Goal: Information Seeking & Learning: Learn about a topic

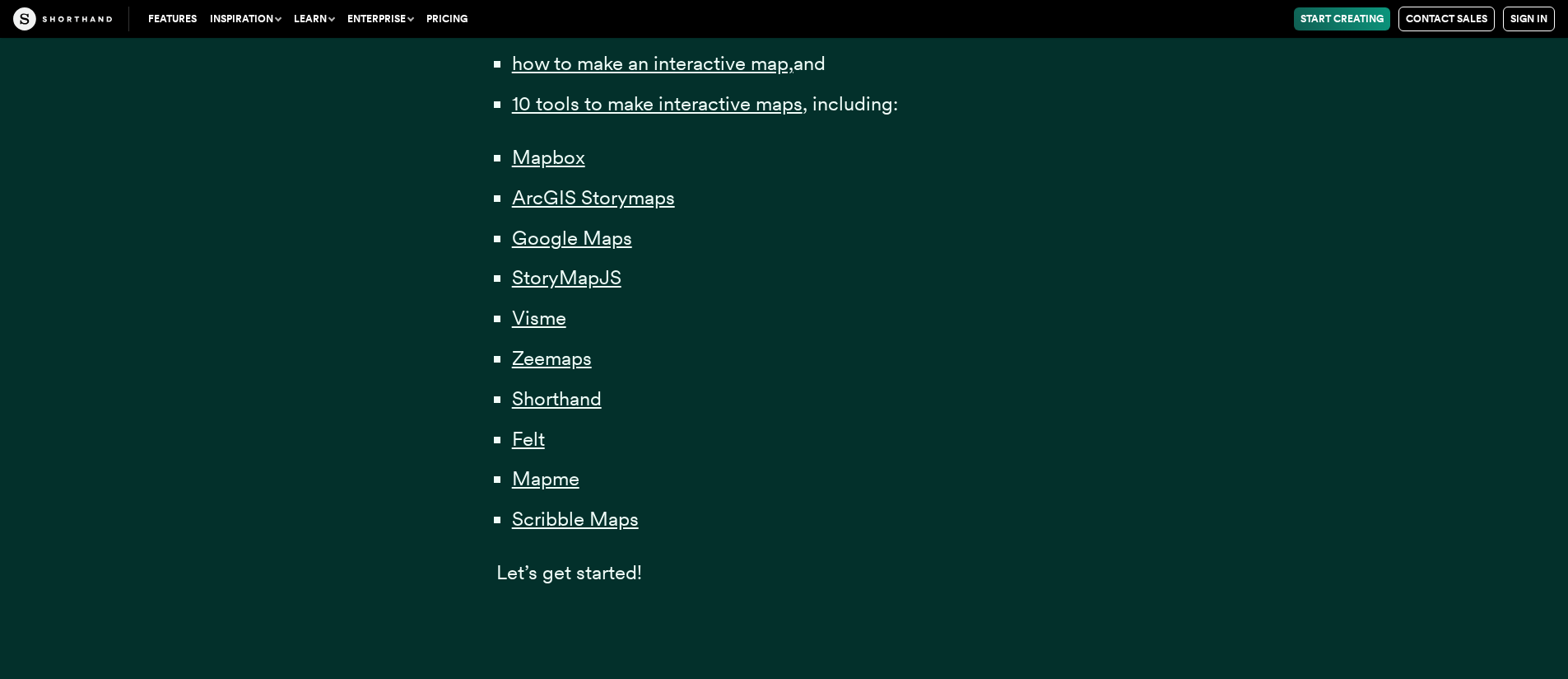
scroll to position [1215, 0]
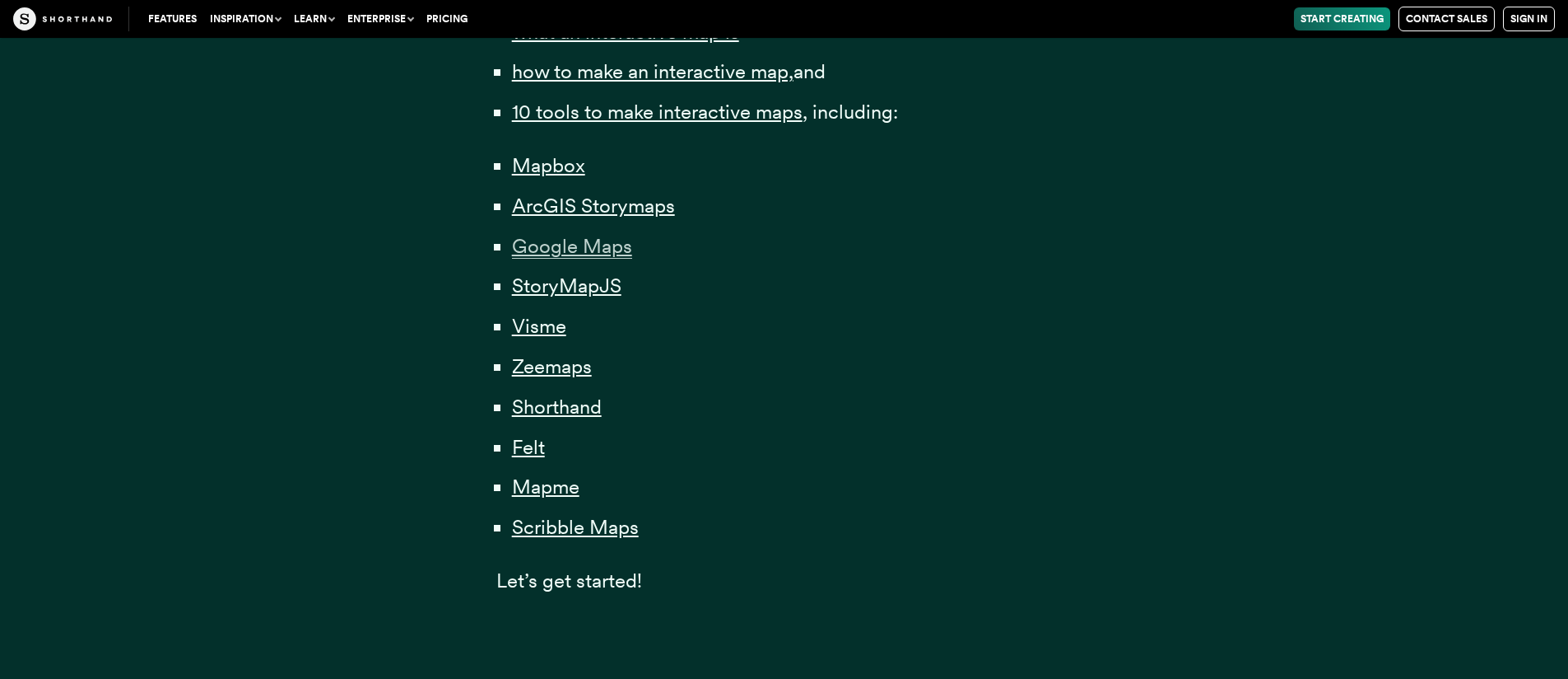
click at [583, 250] on span "Google Maps" at bounding box center [572, 246] width 121 height 25
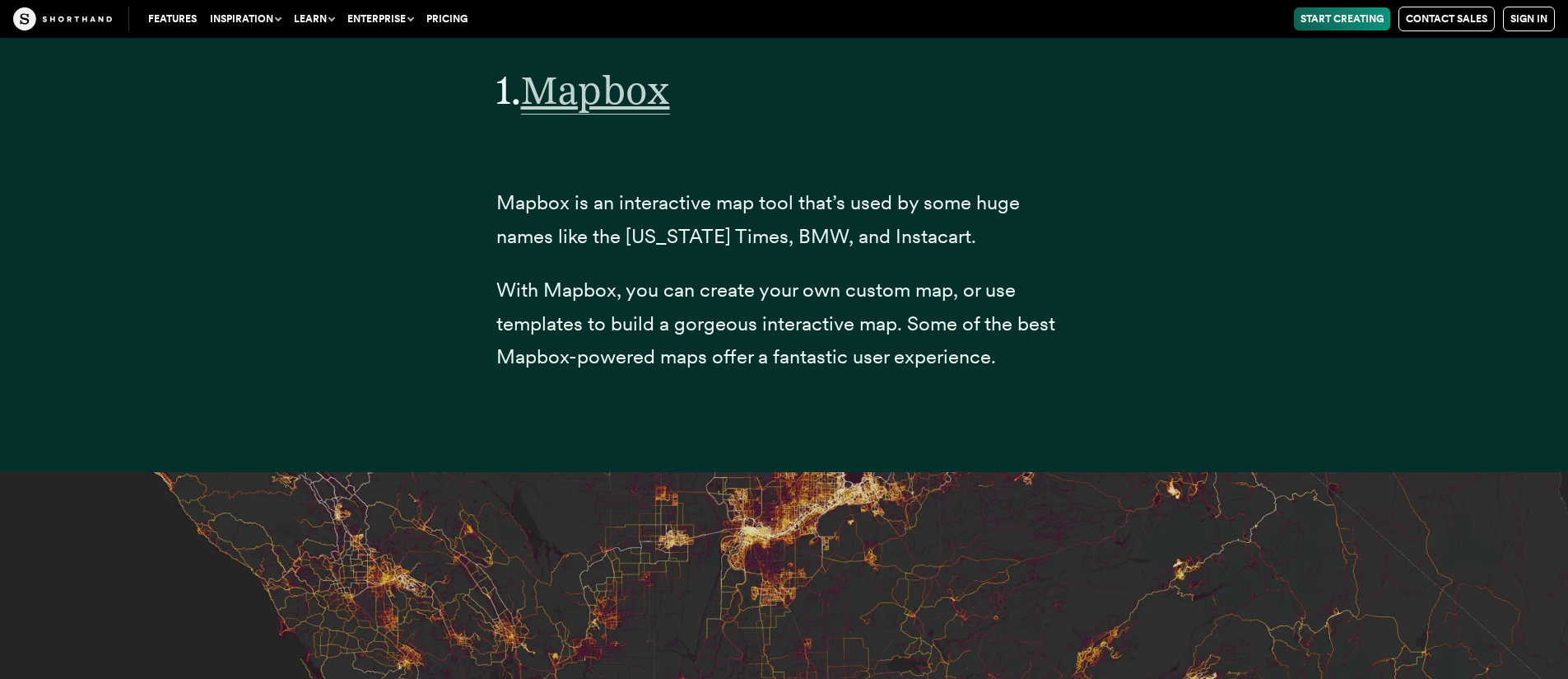
click at [595, 115] on span "Mapbox" at bounding box center [595, 89] width 149 height 48
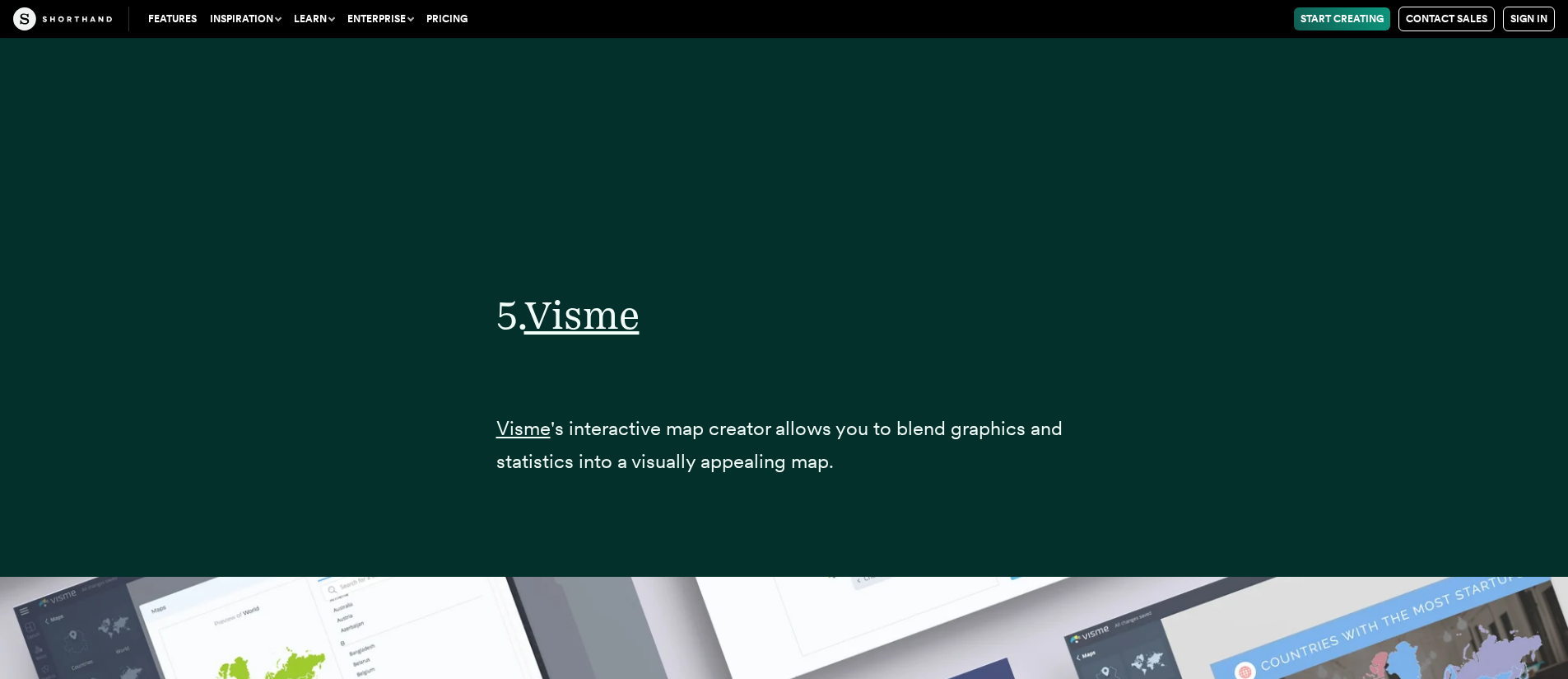
scroll to position [21353, 0]
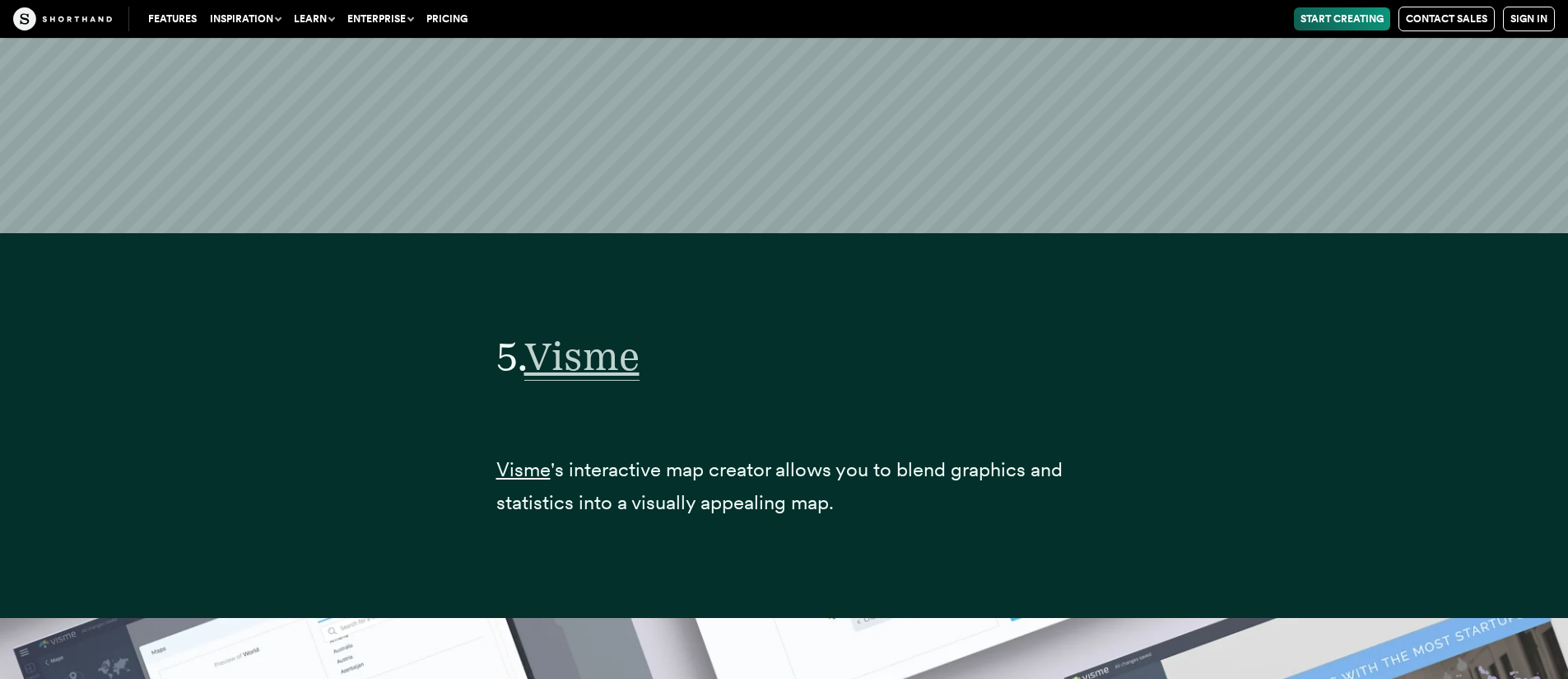
click at [570, 353] on span "Visme" at bounding box center [582, 356] width 115 height 48
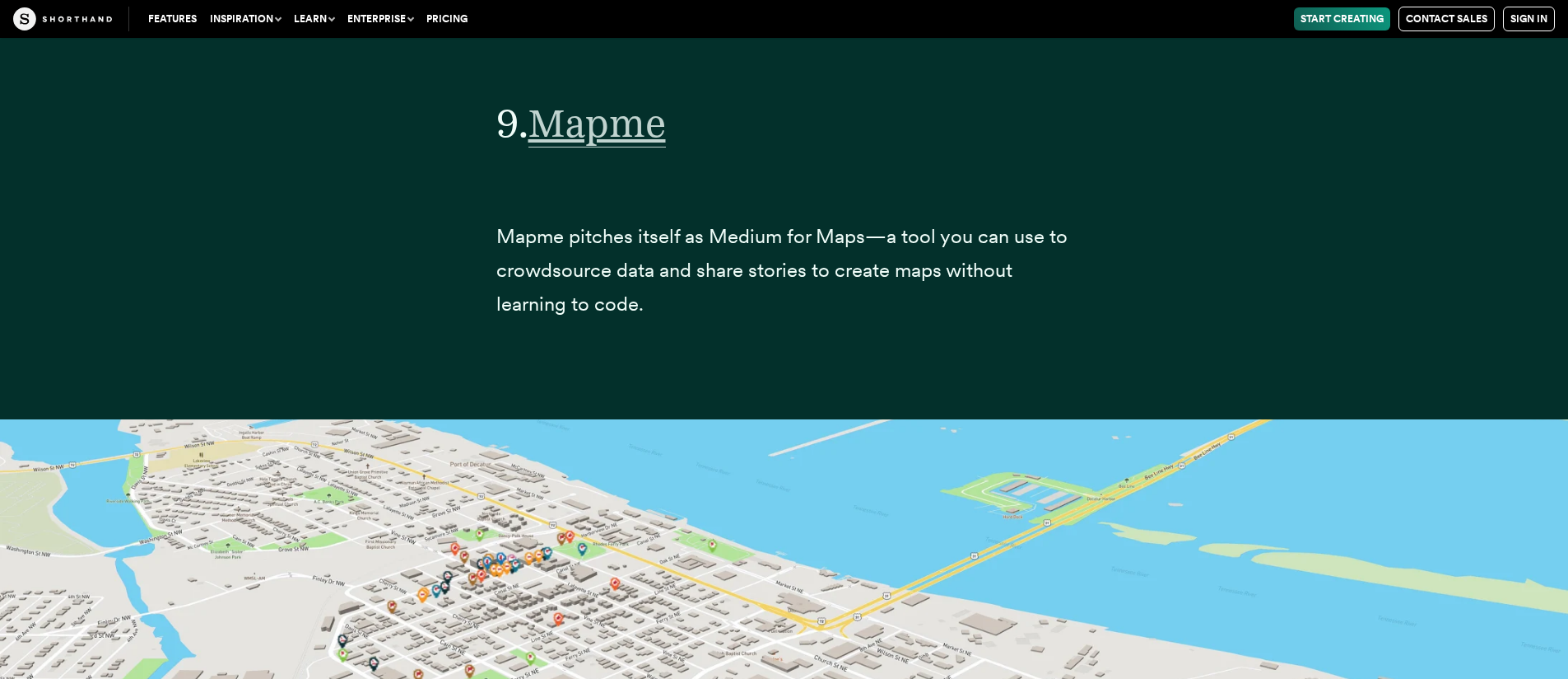
click at [594, 120] on span "Mapme" at bounding box center [597, 123] width 138 height 48
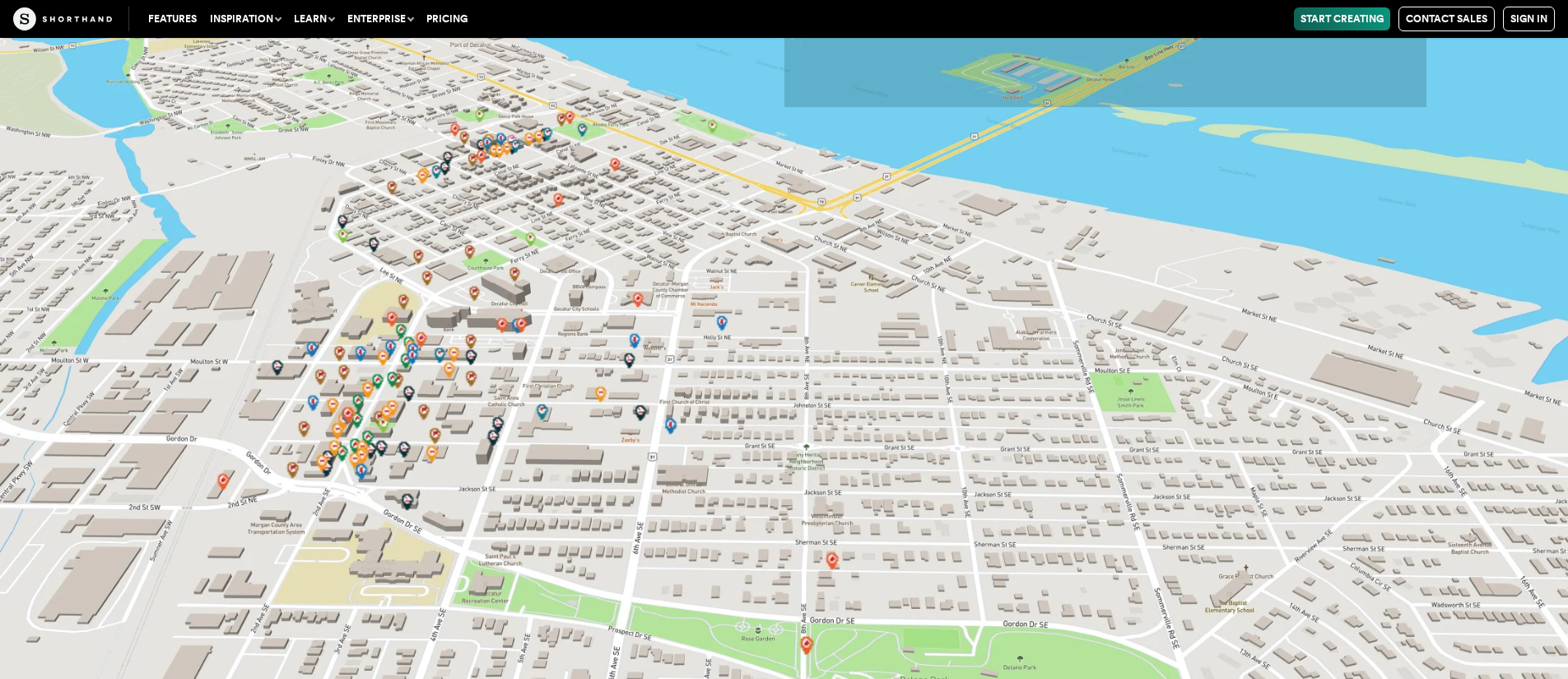
scroll to position [35656, 0]
